Goal: Transaction & Acquisition: Purchase product/service

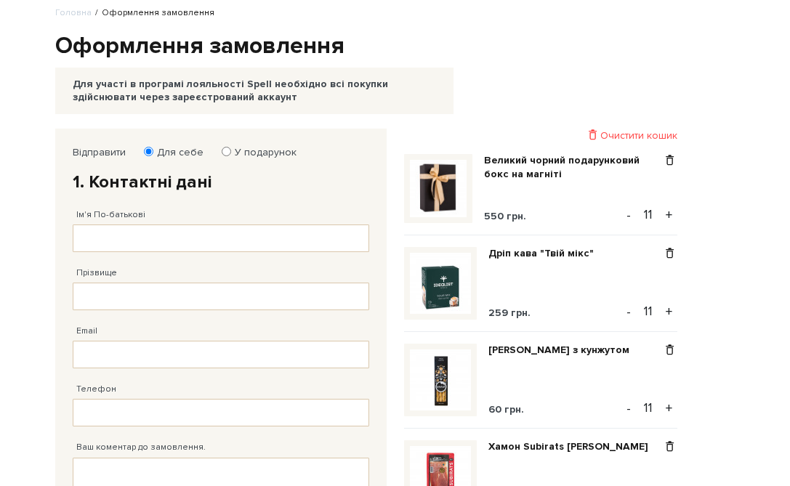
scroll to position [68, 0]
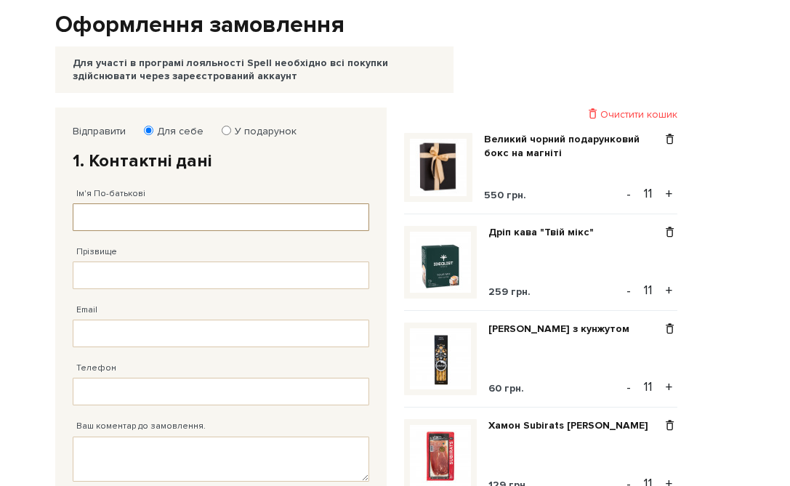
click at [120, 212] on input "Ім'я По-батькові" at bounding box center [221, 218] width 297 height 28
type input "[PERSON_NAME]"
type input "Свердун"
type input "[EMAIL_ADDRESS][DOMAIN_NAME]"
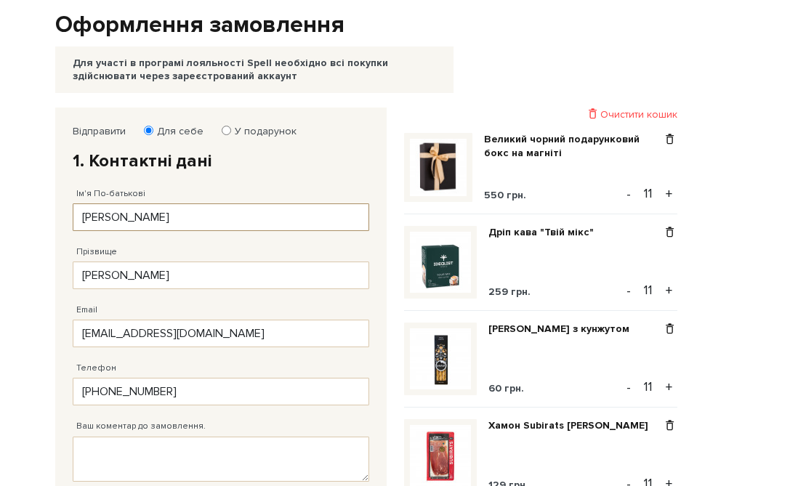
type input "38 (066) 049 18 32"
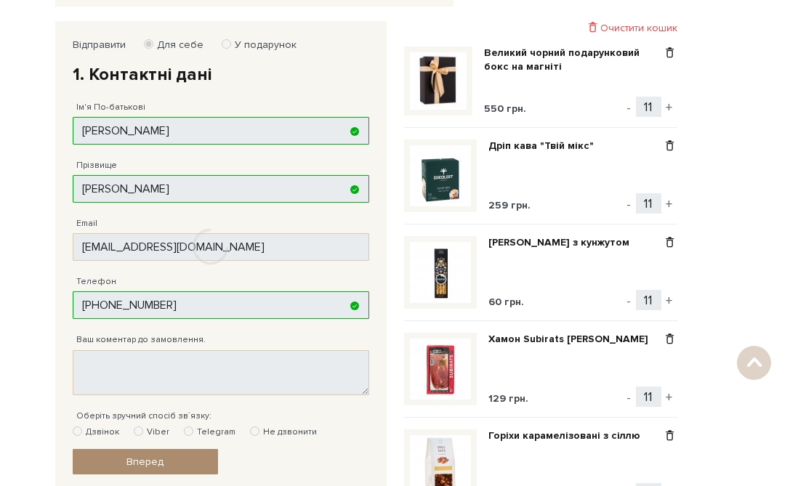
scroll to position [230, 0]
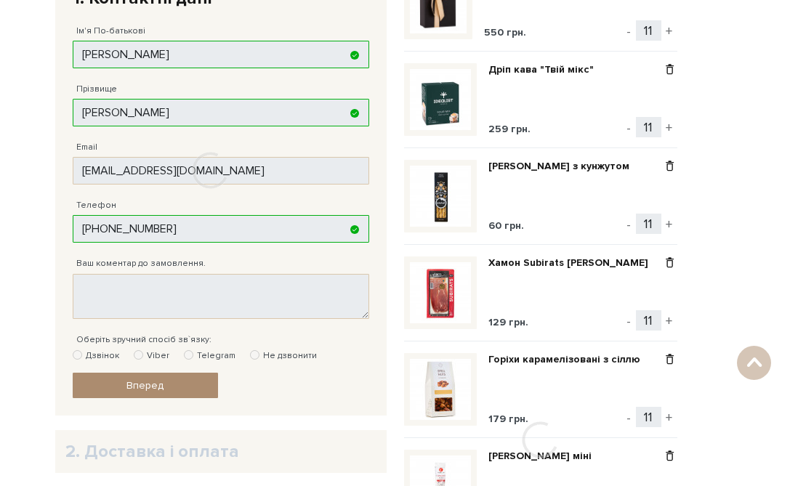
click at [175, 297] on div at bounding box center [210, 170] width 311 height 451
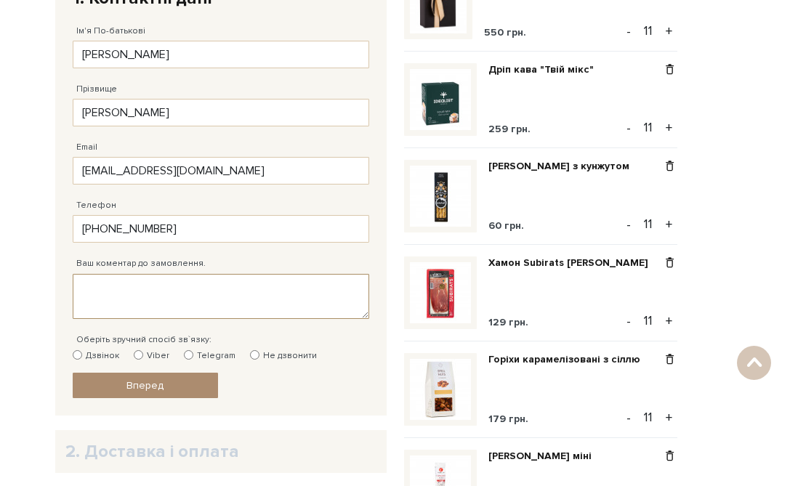
click at [177, 294] on textarea "Ваш коментар до замовлення." at bounding box center [221, 296] width 297 height 45
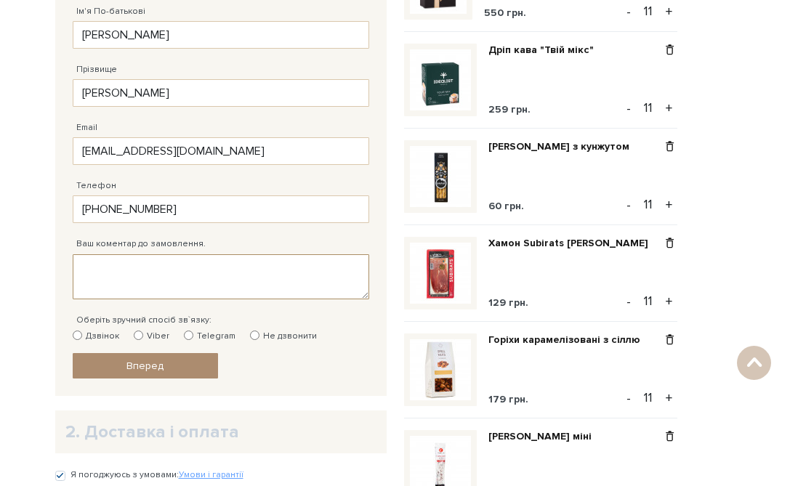
scroll to position [262, 0]
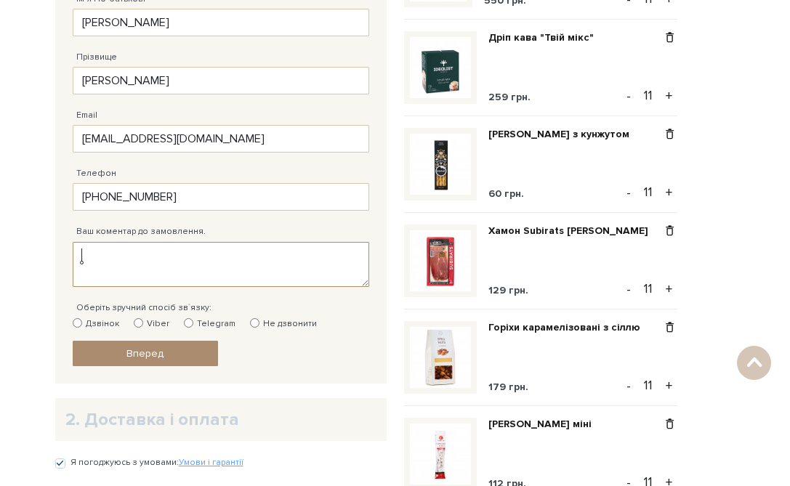
click at [184, 262] on textarea "Ваш коментар до замовлення." at bounding box center [221, 264] width 297 height 45
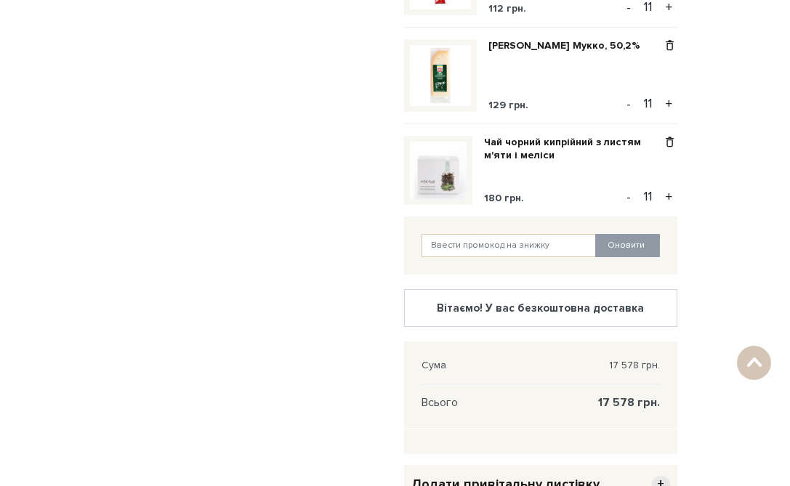
scroll to position [758, 0]
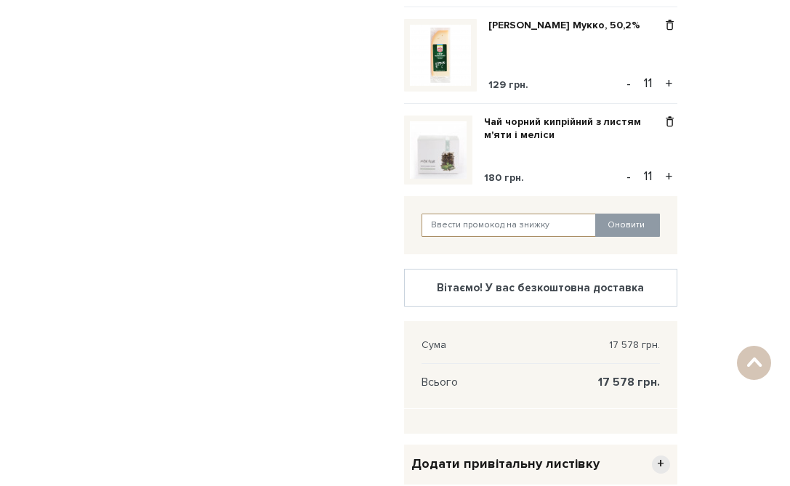
click at [456, 217] on input "text" at bounding box center [509, 225] width 175 height 23
paste input "kyivcake"
type input "kyivcake"
click at [621, 229] on button "Оновити" at bounding box center [627, 225] width 65 height 23
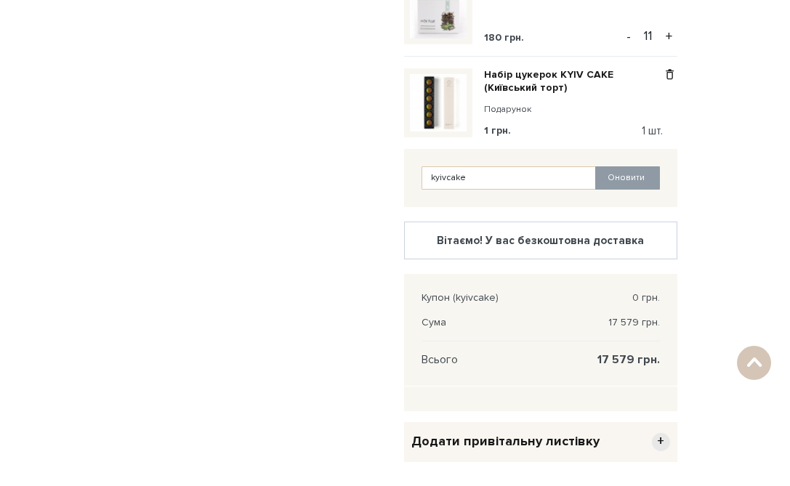
scroll to position [901, 0]
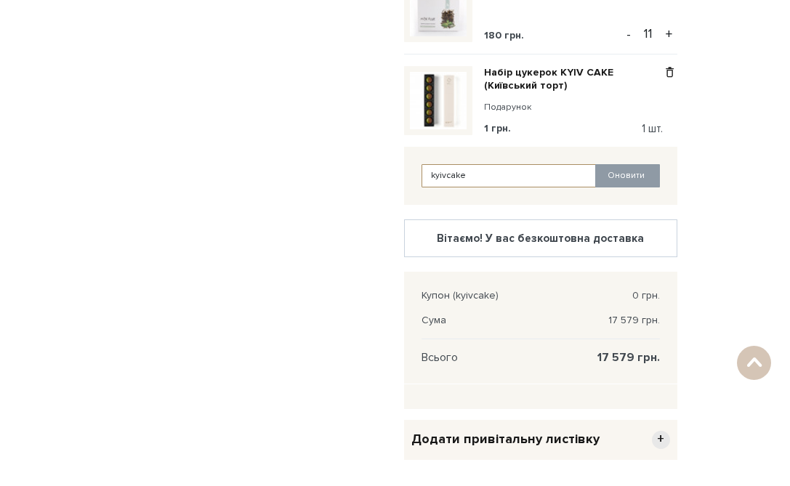
click at [473, 173] on input "kyivcake" at bounding box center [509, 175] width 175 height 23
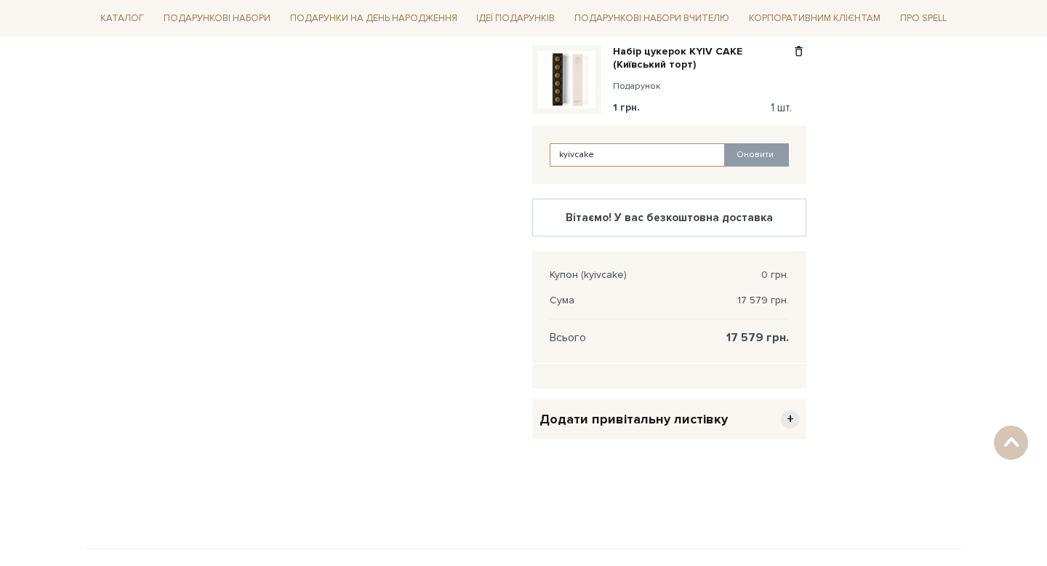
scroll to position [718, 0]
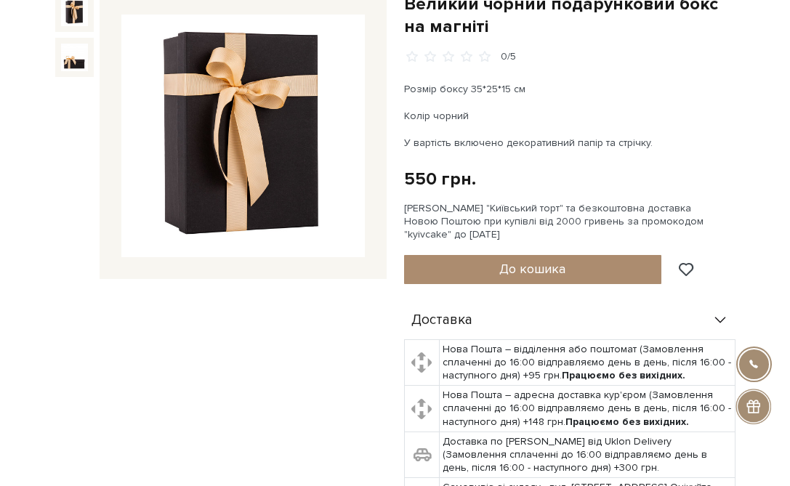
scroll to position [82, 0]
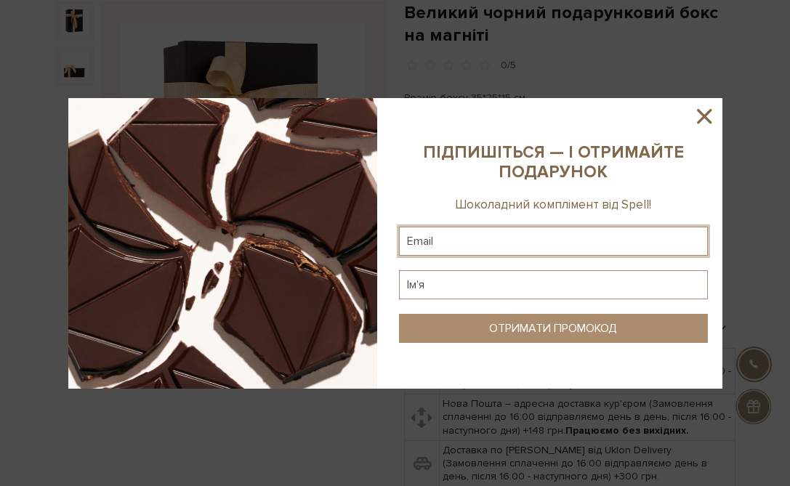
click at [541, 241] on input "text" at bounding box center [553, 241] width 309 height 29
type input "[EMAIL_ADDRESS][DOMAIN_NAME]"
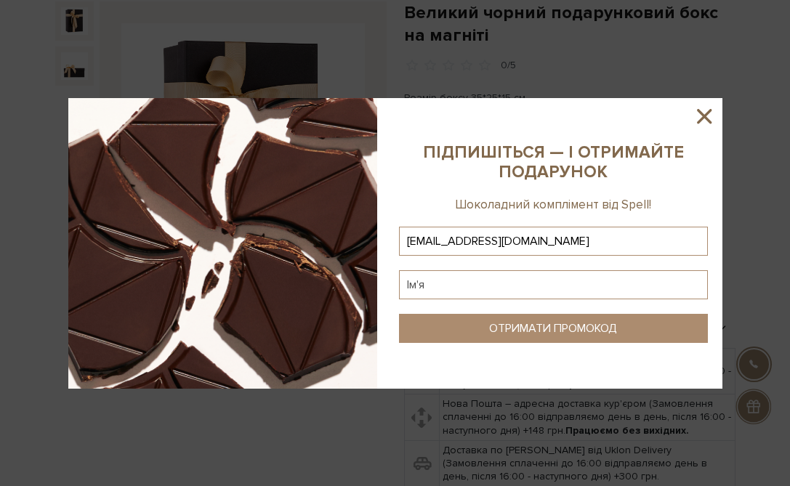
type input "[EMAIL_ADDRESS][DOMAIN_NAME]"
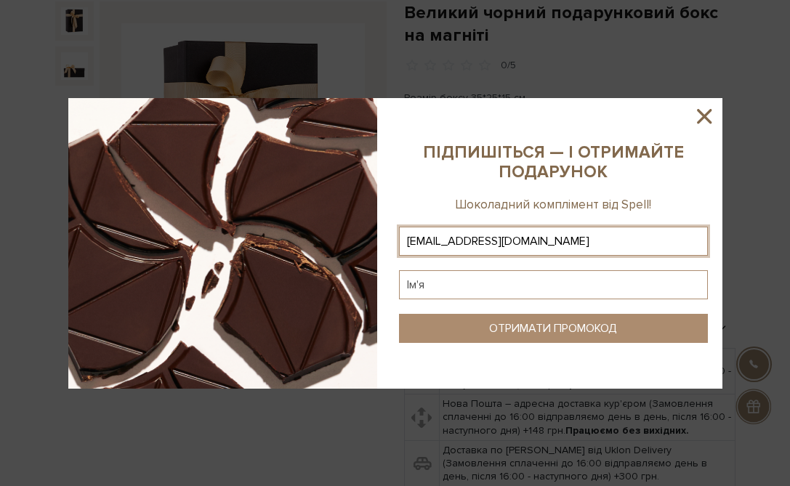
click at [509, 292] on input "text" at bounding box center [553, 284] width 309 height 29
type input "[PERSON_NAME]"
click at [534, 333] on div "ОТРИМАТИ ПРОМОКОД" at bounding box center [553, 329] width 128 height 14
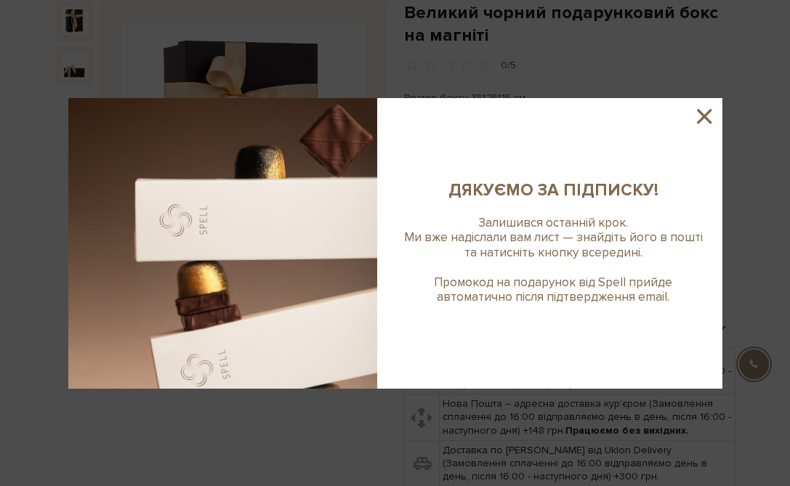
click at [709, 124] on icon at bounding box center [704, 116] width 25 height 25
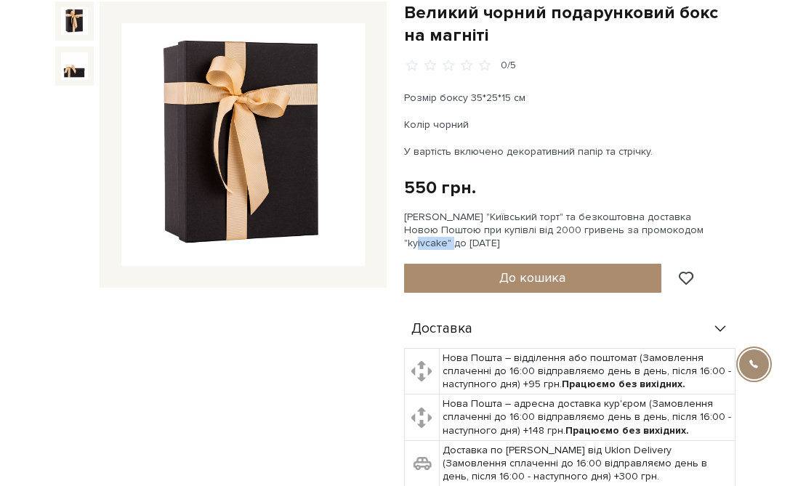
drag, startPoint x: 408, startPoint y: 243, endPoint x: 444, endPoint y: 246, distance: 36.5
click at [444, 246] on div "[PERSON_NAME] "Київський торт" та безкоштовна доставка Новою Поштою при купівлі…" at bounding box center [570, 231] width 332 height 40
copy div "kyivcake"
